Goal: Information Seeking & Learning: Find specific fact

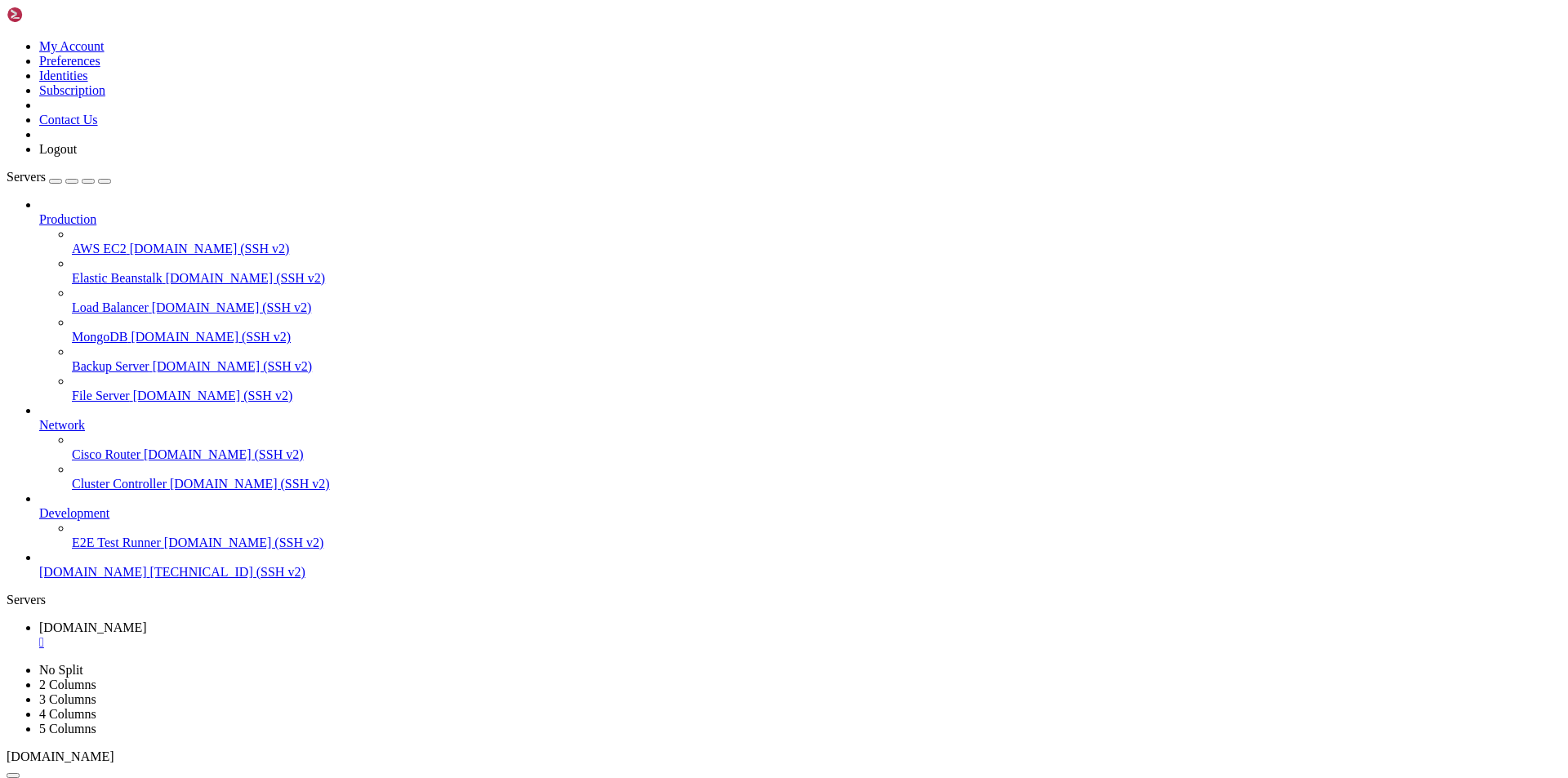
scroll to position [2527, 0]
